Goal: Task Accomplishment & Management: Use online tool/utility

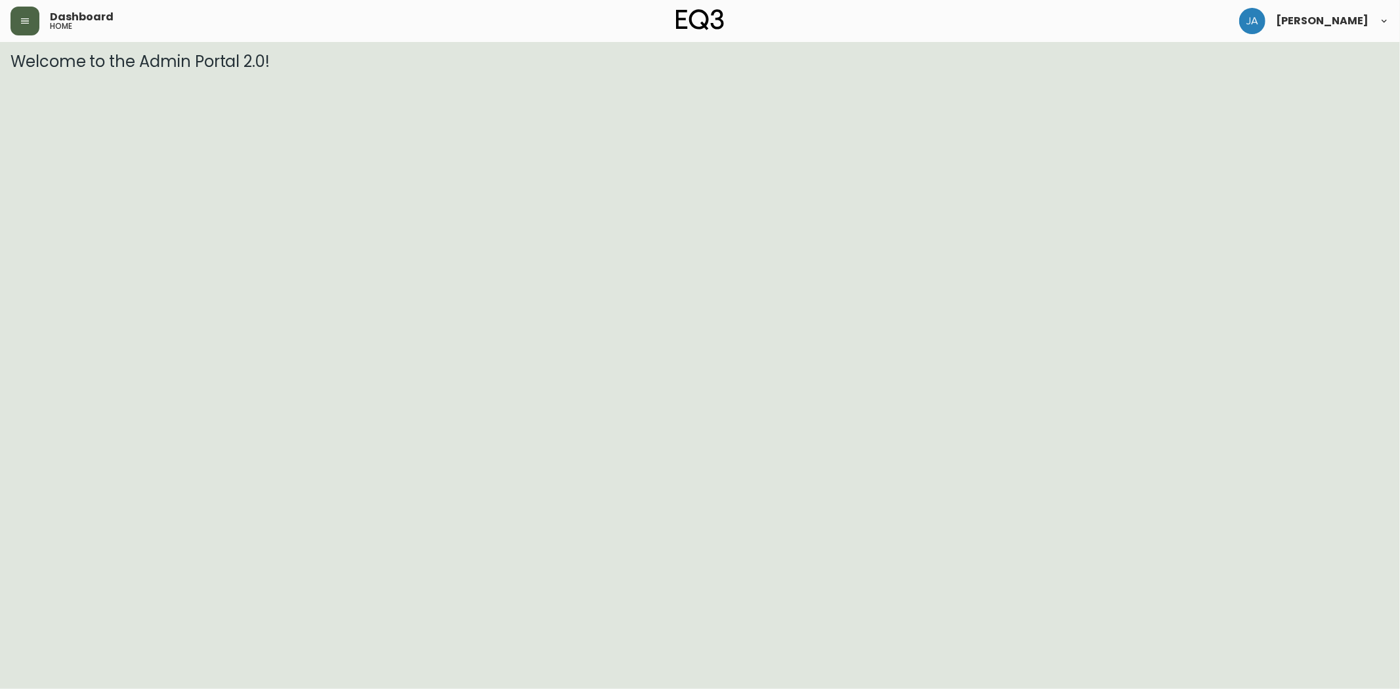
click at [29, 21] on icon "button" at bounding box center [25, 21] width 11 height 11
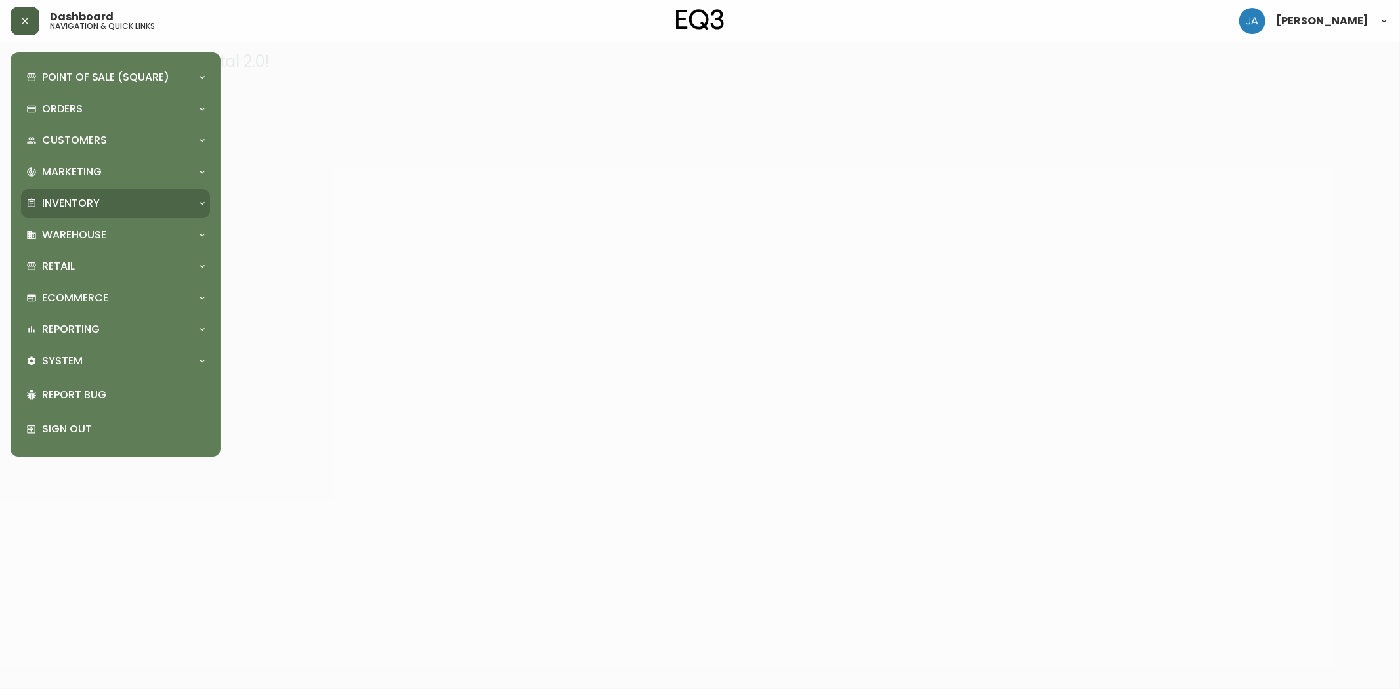
click at [110, 208] on div "Inventory" at bounding box center [108, 203] width 165 height 14
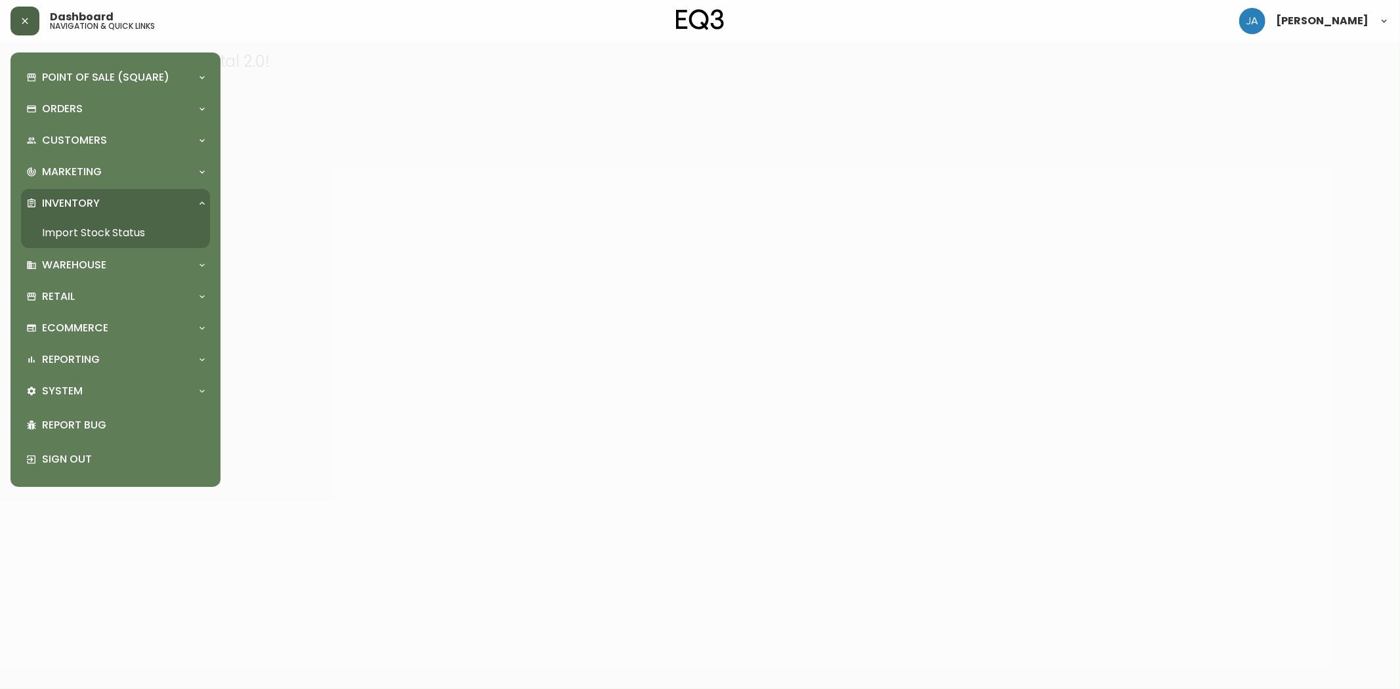
click at [116, 227] on link "Import Stock Status" at bounding box center [115, 233] width 189 height 30
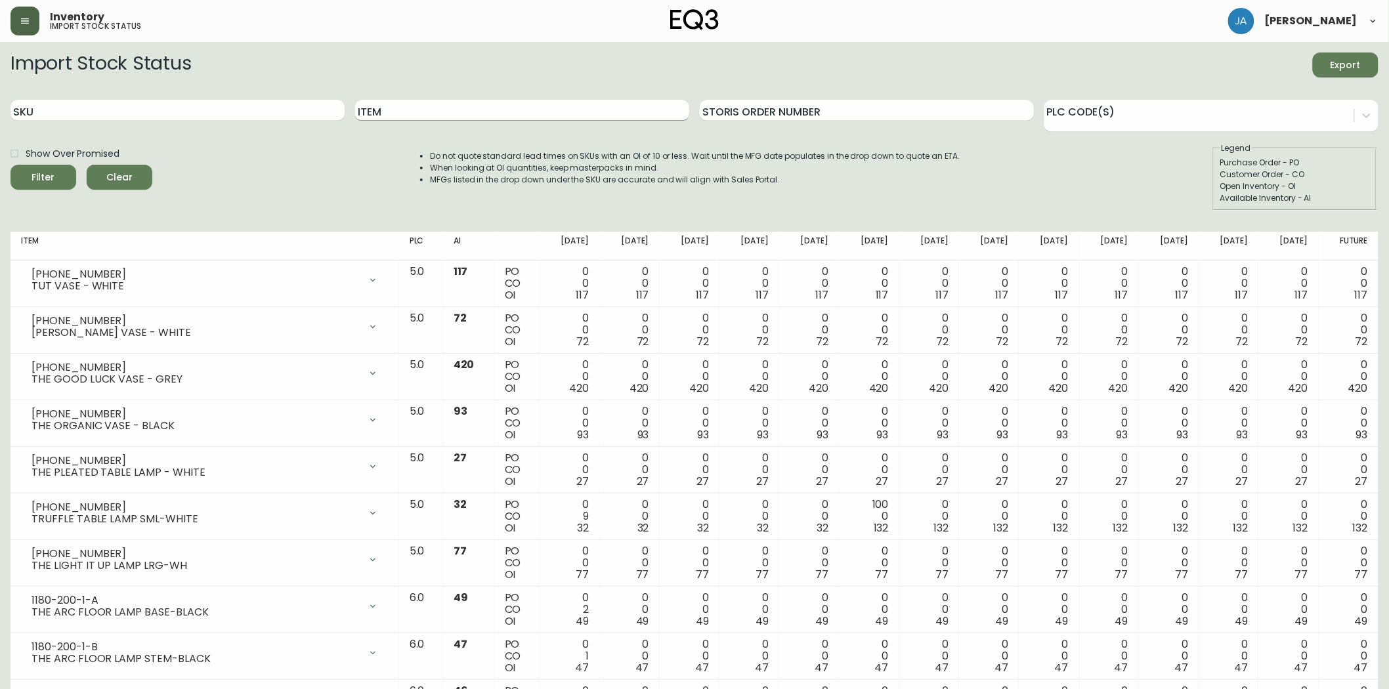
click at [462, 116] on input "Item" at bounding box center [522, 110] width 334 height 21
type input "stem"
click at [11, 165] on button "Filter" at bounding box center [44, 177] width 66 height 25
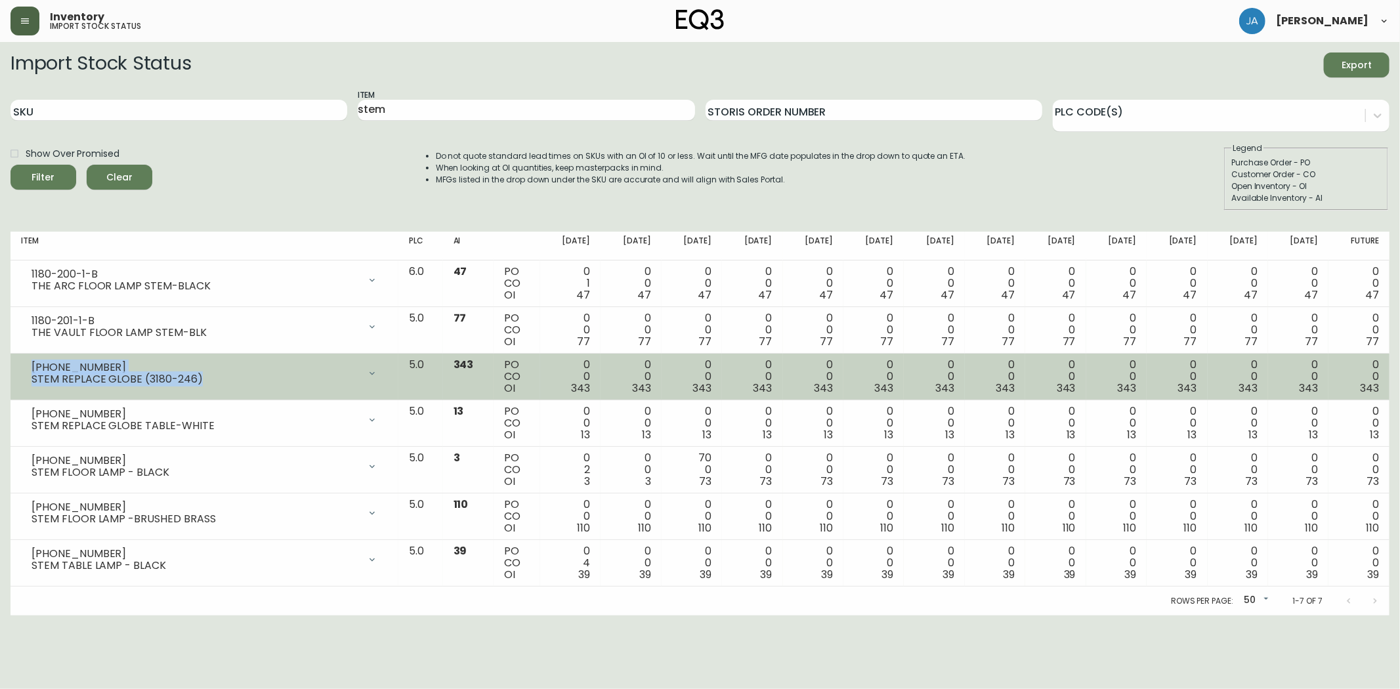
drag, startPoint x: 194, startPoint y: 375, endPoint x: 22, endPoint y: 364, distance: 171.6
click at [22, 364] on div "[PHONE_NUMBER] STEM REPLACE GLOBE (3180-246)" at bounding box center [204, 373] width 367 height 29
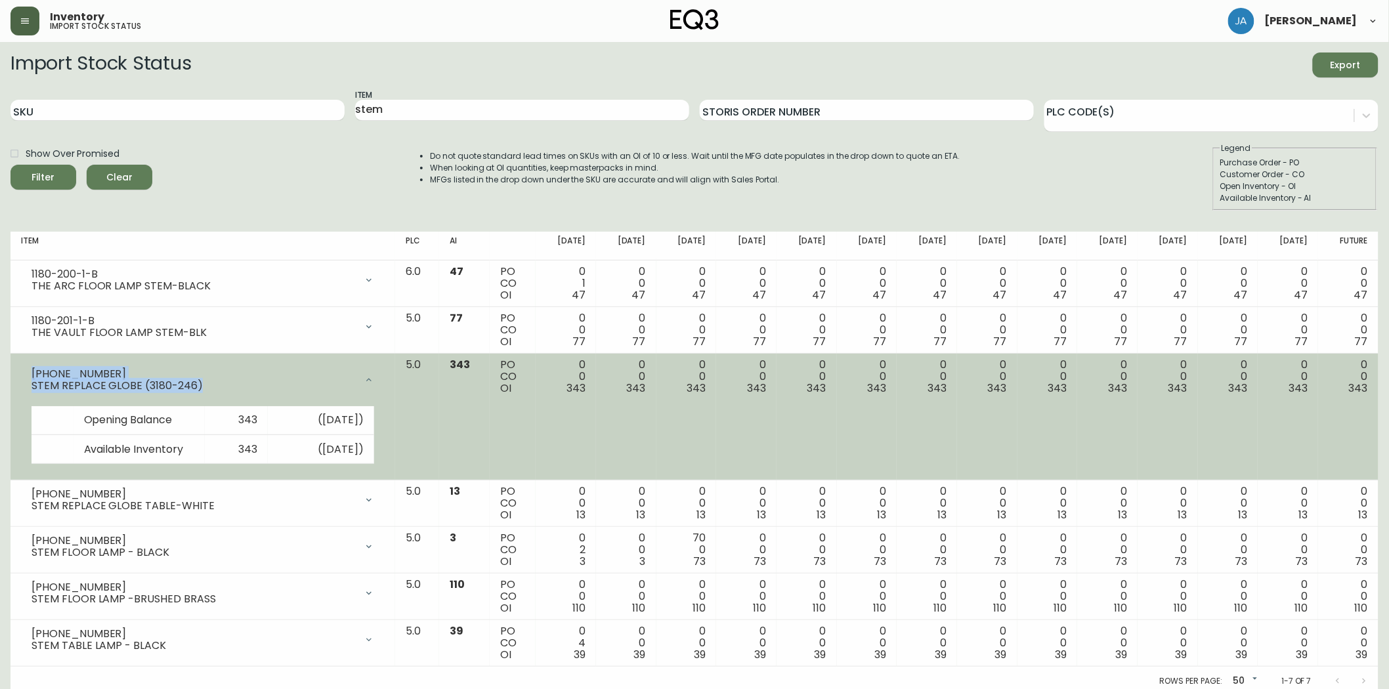
click at [230, 381] on div "STEM REPLACE GLOBE (3180-246)" at bounding box center [194, 386] width 324 height 12
drag, startPoint x: 217, startPoint y: 379, endPoint x: 30, endPoint y: 372, distance: 187.8
click at [30, 372] on div "[PHONE_NUMBER] STEM REPLACE GLOBE (3180-246)" at bounding box center [203, 380] width 364 height 42
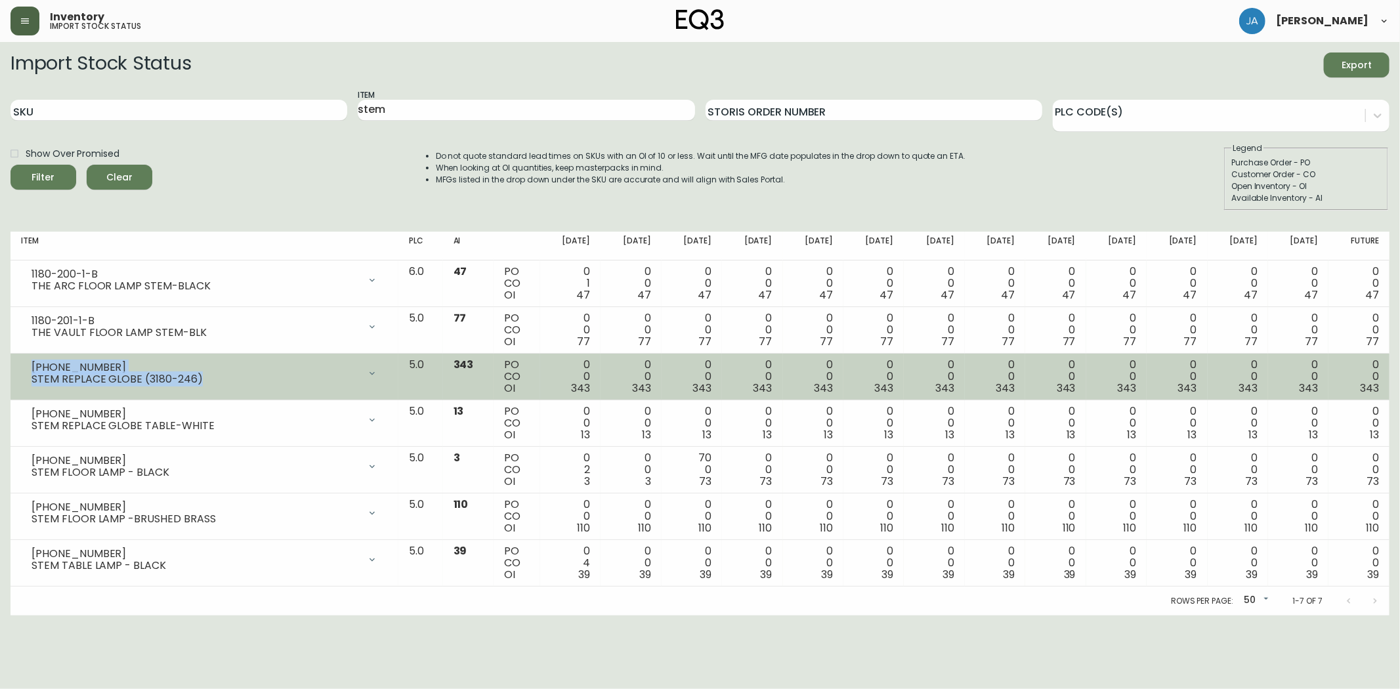
copy div "[PHONE_NUMBER] STEM REPLACE GLOBE (3180-246)"
